Goal: Transaction & Acquisition: Purchase product/service

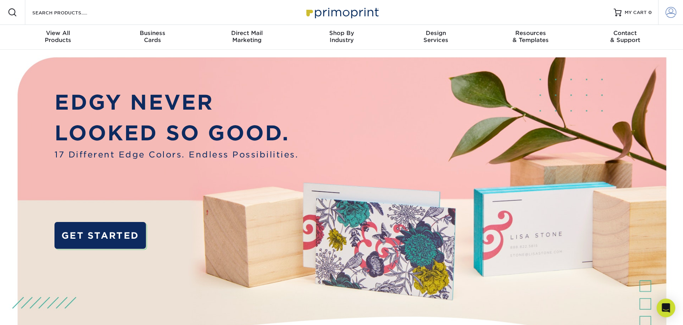
click at [667, 11] on span at bounding box center [670, 12] width 11 height 11
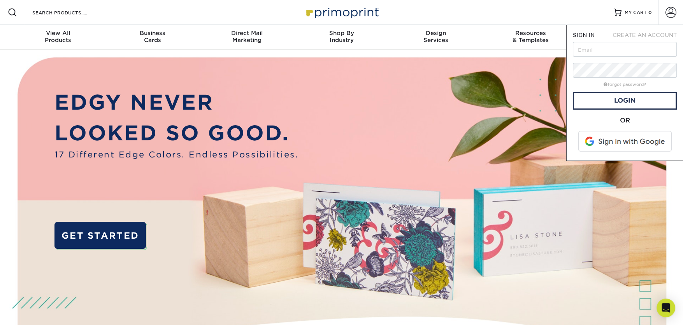
click at [352, 51] on img at bounding box center [342, 219] width 676 height 338
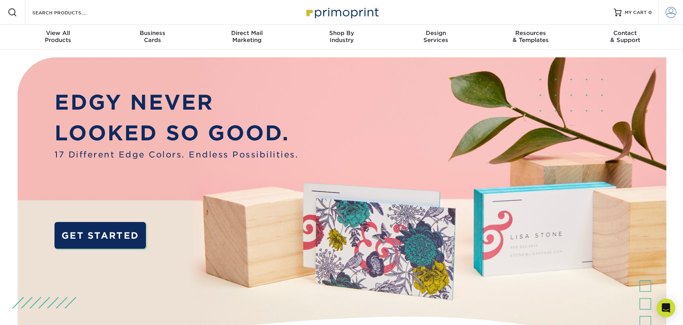
click at [666, 9] on span at bounding box center [670, 12] width 11 height 11
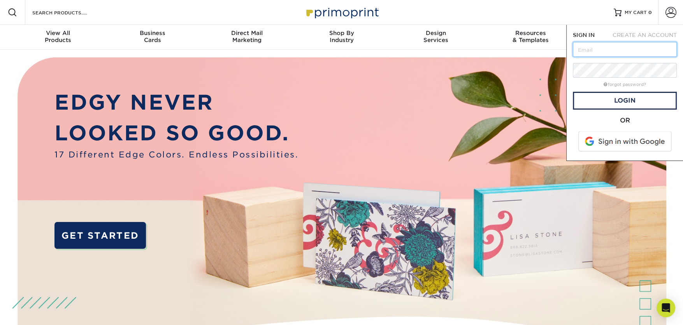
type input "charlie@lamarcaandsons.com"
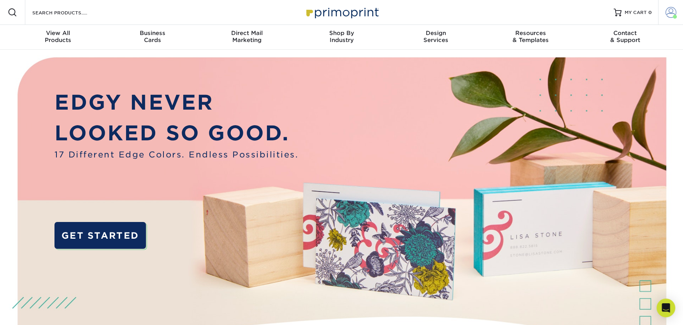
click at [672, 8] on span at bounding box center [670, 12] width 11 height 11
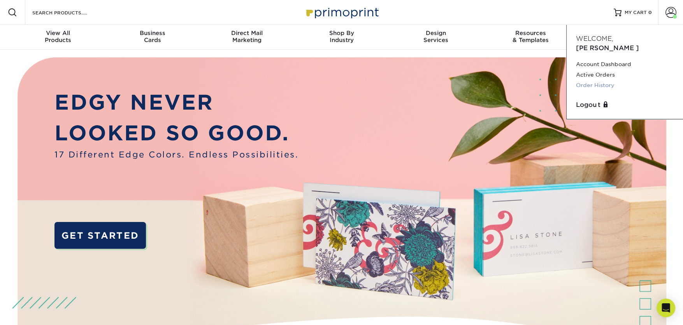
click at [592, 80] on link "Order History" at bounding box center [625, 85] width 98 height 11
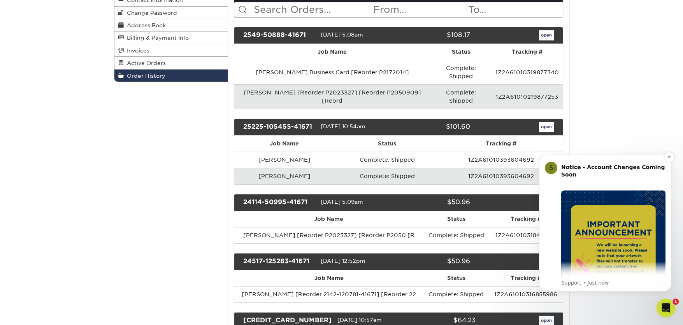
scroll to position [117, 0]
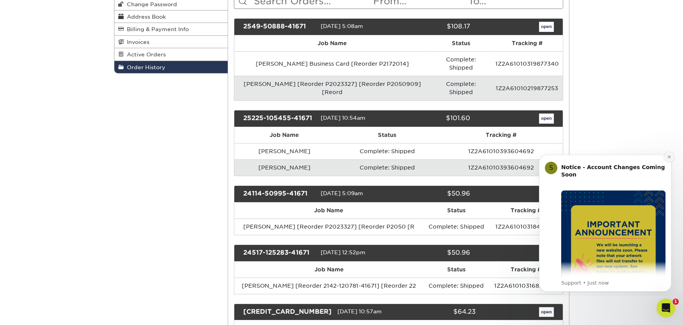
click at [669, 157] on icon "Dismiss notification" at bounding box center [669, 157] width 4 height 4
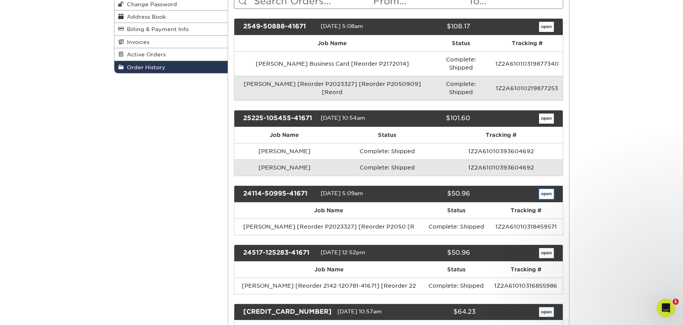
click at [544, 189] on link "open" at bounding box center [546, 194] width 15 height 10
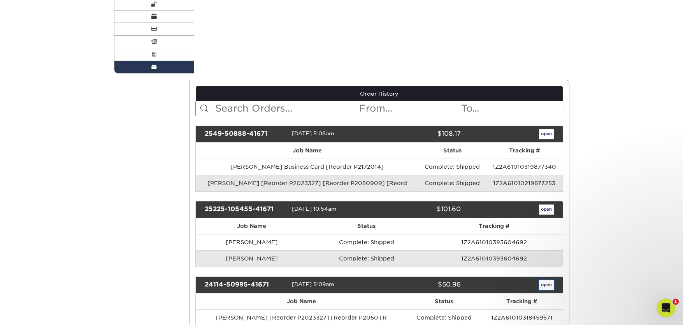
scroll to position [0, 0]
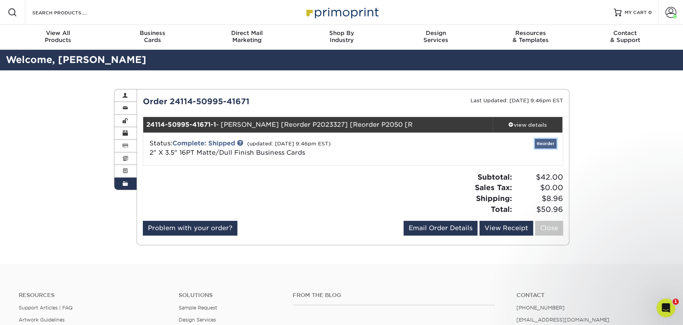
click at [545, 142] on link "Reorder" at bounding box center [545, 144] width 22 height 10
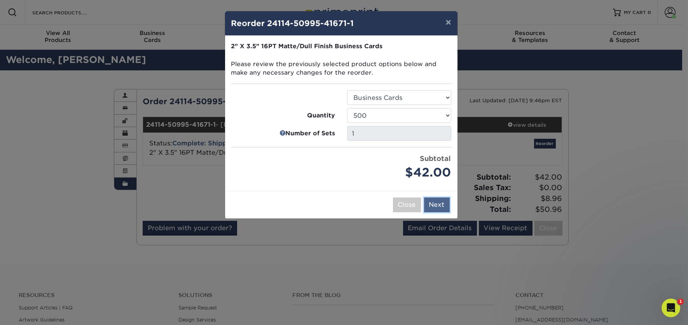
click at [438, 202] on button "Next" at bounding box center [437, 205] width 26 height 15
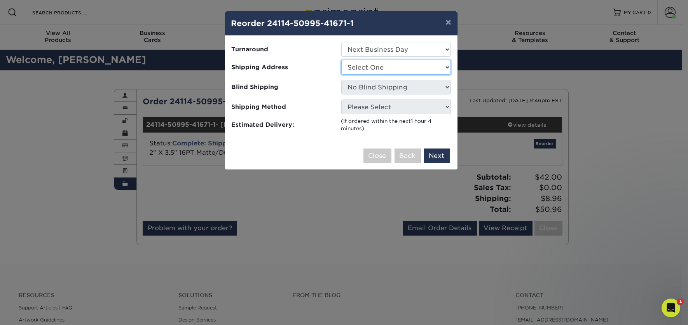
click at [447, 63] on select "Select One Office Tom Conomacos" at bounding box center [396, 67] width 110 height 15
select select "31495"
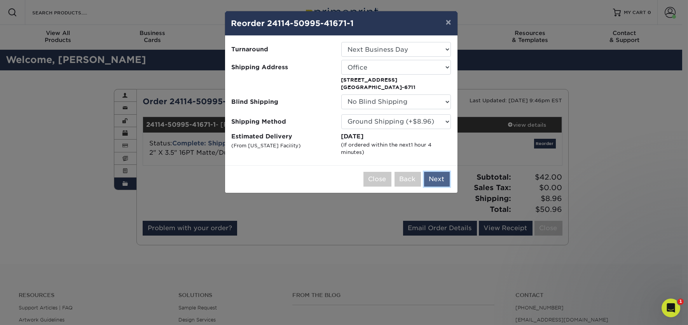
click at [437, 177] on button "Next" at bounding box center [437, 179] width 26 height 15
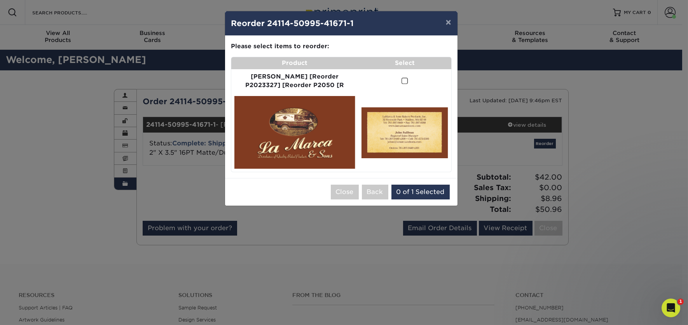
click at [402, 82] on span at bounding box center [405, 80] width 7 height 7
click at [0, 0] on input "checkbox" at bounding box center [0, 0] width 0 height 0
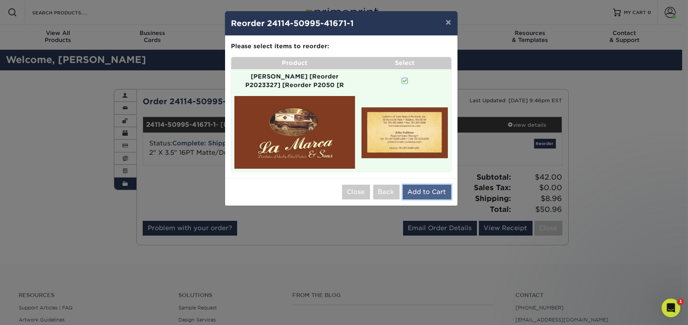
click at [433, 185] on button "Add to Cart" at bounding box center [427, 192] width 49 height 15
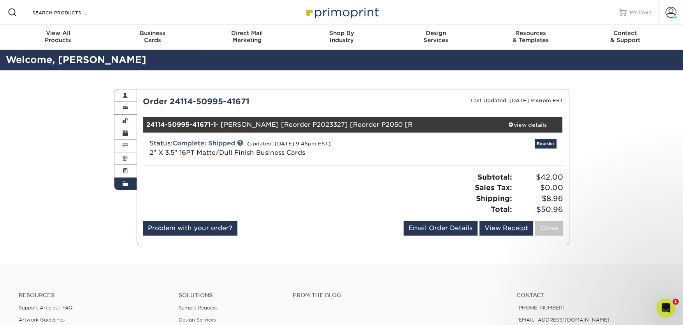
click at [630, 10] on span "MY CART" at bounding box center [640, 12] width 22 height 7
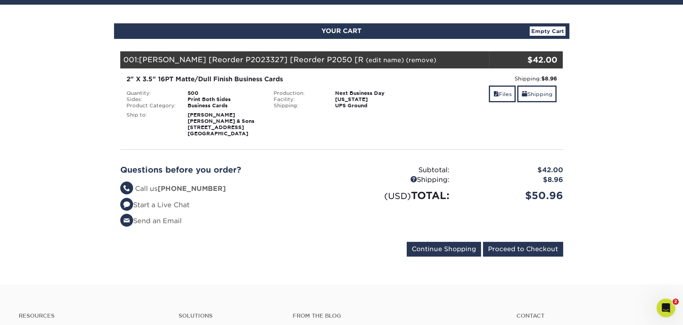
scroll to position [78, 0]
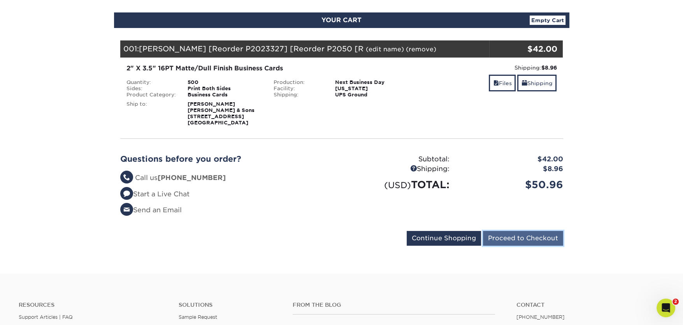
click at [514, 238] on input "Proceed to Checkout" at bounding box center [523, 238] width 80 height 15
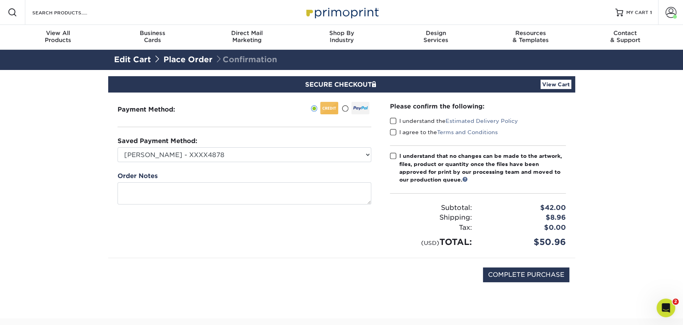
click at [394, 120] on span at bounding box center [393, 120] width 7 height 7
click at [0, 0] on input "I understand the Estimated Delivery Policy" at bounding box center [0, 0] width 0 height 0
click at [392, 130] on span at bounding box center [393, 132] width 7 height 7
click at [0, 0] on input "I agree to the Terms and Conditions" at bounding box center [0, 0] width 0 height 0
click at [393, 155] on span at bounding box center [393, 155] width 7 height 7
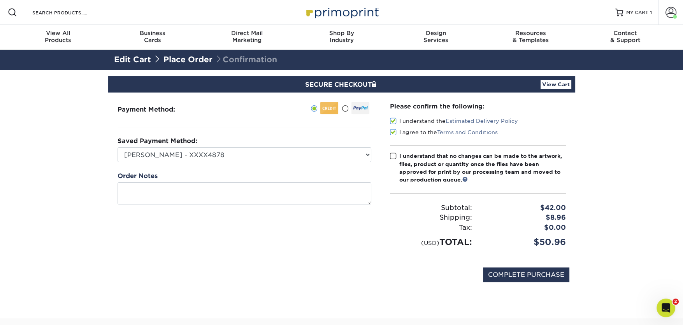
click at [0, 0] on input "I understand that no changes can be made to the artwork, files, product or quan…" at bounding box center [0, 0] width 0 height 0
click at [539, 275] on input "COMPLETE PURCHASE" at bounding box center [526, 275] width 86 height 15
type input "PROCESSING, PLEASE WAIT..."
